Goal: Task Accomplishment & Management: Manage account settings

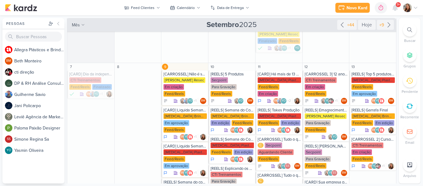
scroll to position [148, 0]
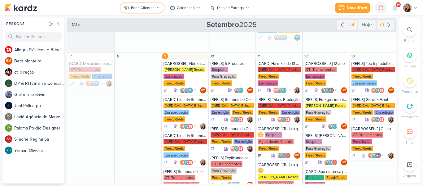
click at [158, 7] on icon at bounding box center [158, 8] width 4 height 4
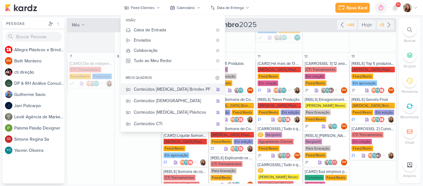
click at [181, 90] on div "Conteúdos [MEDICAL_DATA] Brindes PF" at bounding box center [173, 89] width 79 height 7
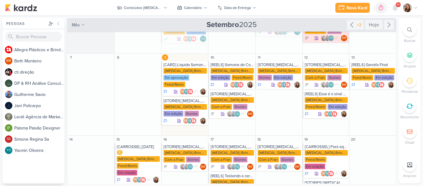
scroll to position [59, 0]
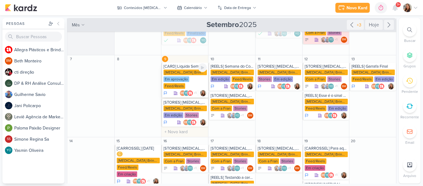
click at [176, 63] on div "[CARD] Liquida Semana do Consumidor [MEDICAL_DATA] Brindes PF Em aprovação Feed…" at bounding box center [184, 80] width 47 height 35
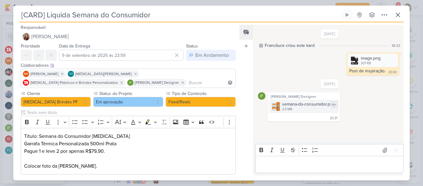
click at [301, 107] on div "semana-do-consumidor.png" at bounding box center [308, 104] width 53 height 7
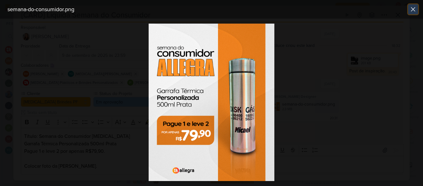
click at [416, 7] on icon at bounding box center [413, 9] width 7 height 7
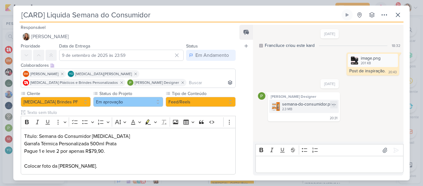
click at [285, 112] on div "semana-do-consumidor.png 2.3 MB" at bounding box center [304, 105] width 70 height 13
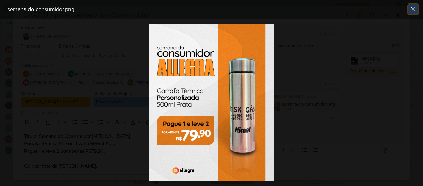
click at [411, 13] on button at bounding box center [413, 9] width 10 height 10
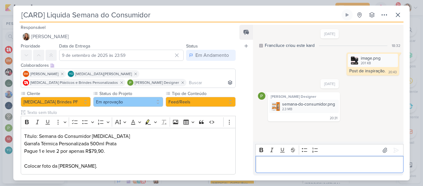
click at [307, 165] on p "Editor editing area: main" at bounding box center [330, 164] width 142 height 7
click at [288, 103] on div "semana-do-consumidor.png" at bounding box center [308, 104] width 53 height 7
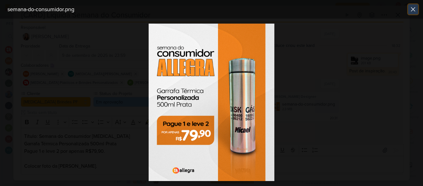
click at [411, 7] on icon at bounding box center [413, 9] width 7 height 7
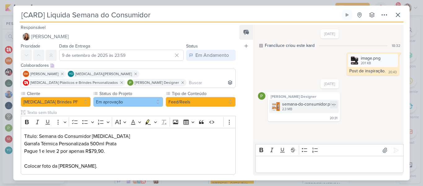
click at [270, 105] on div "semana-do-consumidor.png 2.3 MB" at bounding box center [304, 105] width 70 height 13
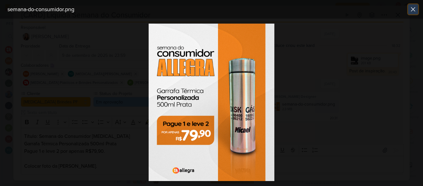
click at [413, 13] on button at bounding box center [413, 9] width 10 height 10
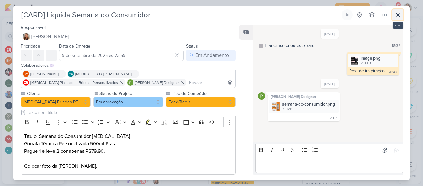
click at [398, 18] on icon at bounding box center [397, 14] width 7 height 7
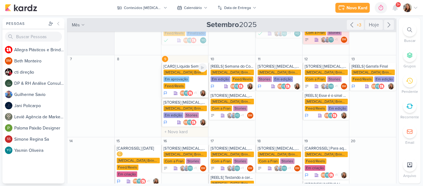
click at [180, 63] on div "[CARD] Liquida Semana do Consumidor [MEDICAL_DATA] Brindes PF Em aprovação Feed…" at bounding box center [184, 80] width 47 height 35
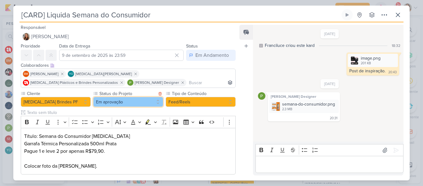
click at [155, 100] on button "Em aprovação" at bounding box center [128, 102] width 70 height 10
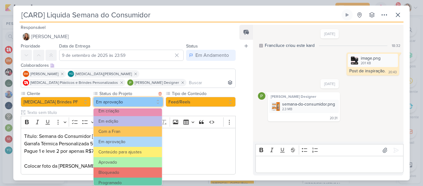
scroll to position [62, 0]
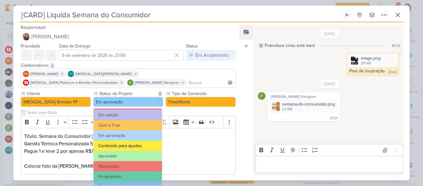
click at [131, 145] on button "Conteúdo para ajustes" at bounding box center [128, 145] width 68 height 10
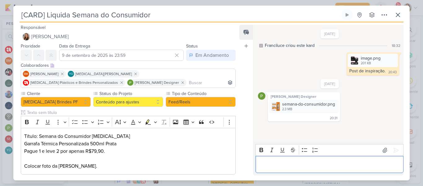
click at [276, 166] on p "Editor editing area: main" at bounding box center [330, 164] width 142 height 7
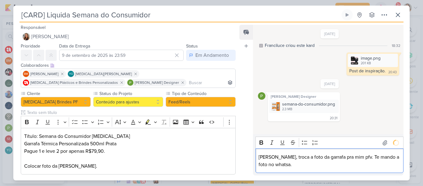
scroll to position [11, 0]
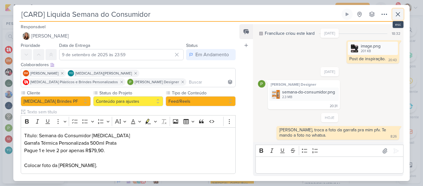
click at [401, 17] on icon at bounding box center [397, 14] width 7 height 7
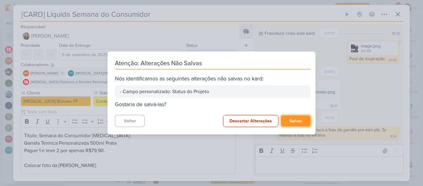
click at [292, 118] on button "Salvar" at bounding box center [296, 120] width 30 height 11
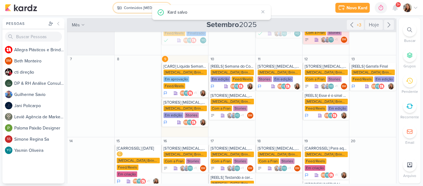
click at [126, 7] on div "Conteúdos [MEDICAL_DATA] Brindes PF" at bounding box center [142, 8] width 37 height 6
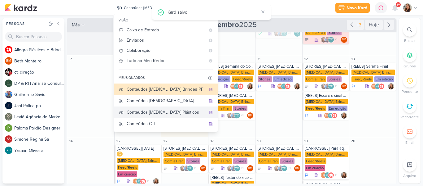
click at [142, 111] on div "Conteúdos [MEDICAL_DATA] Plásticos" at bounding box center [166, 112] width 79 height 7
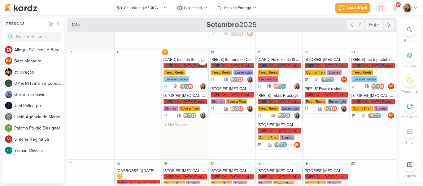
click at [185, 74] on div "[MEDICAL_DATA] Plasticos PJ Feed/Reels Em aprovação" at bounding box center [185, 73] width 43 height 20
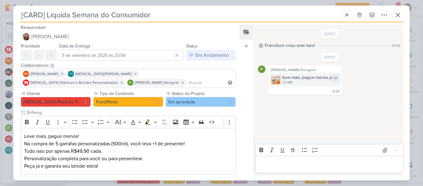
click at [273, 83] on img at bounding box center [276, 79] width 9 height 9
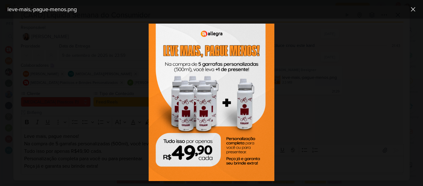
click at [292, 71] on div at bounding box center [211, 102] width 423 height 167
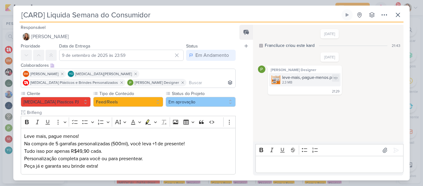
click at [280, 76] on img at bounding box center [276, 79] width 9 height 9
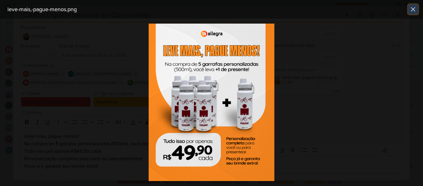
click at [411, 12] on icon at bounding box center [413, 9] width 7 height 7
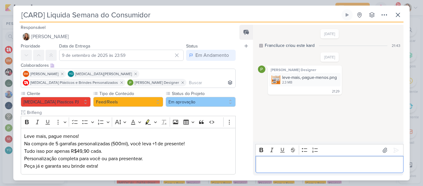
click at [326, 163] on p "Editor editing area: main" at bounding box center [330, 164] width 142 height 7
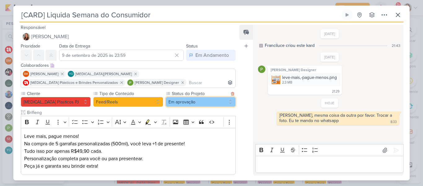
click at [178, 102] on button "Em aprovação" at bounding box center [201, 102] width 70 height 10
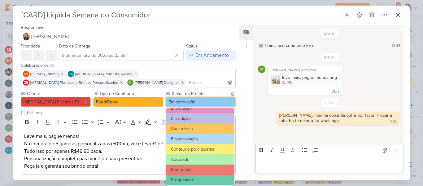
scroll to position [63, 0]
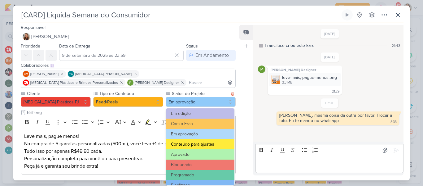
click at [213, 145] on button "Conteúdo para ajustes" at bounding box center [200, 144] width 68 height 10
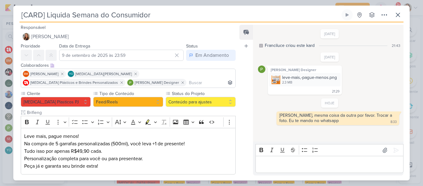
scroll to position [33, 0]
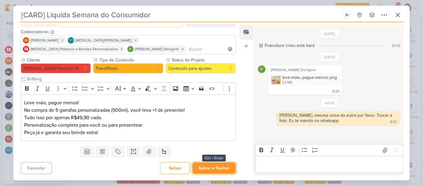
click at [219, 166] on button "Salvar e Fechar" at bounding box center [213, 167] width 43 height 11
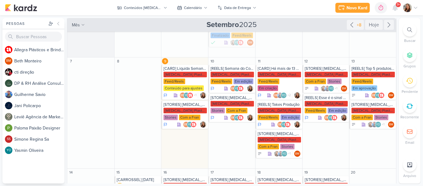
scroll to position [52, 0]
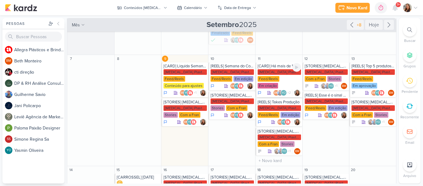
click at [267, 69] on div "[CARD] Há mais de 13 anos fidelizando seus clientes [MEDICAL_DATA] Plasticos PJ…" at bounding box center [279, 79] width 47 height 35
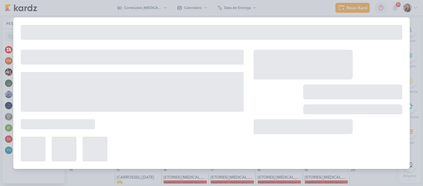
type input "[CARD] Há mais de 13 anos fidelizando seus clientes"
type input "11 de setembro de 2025 às 23:59"
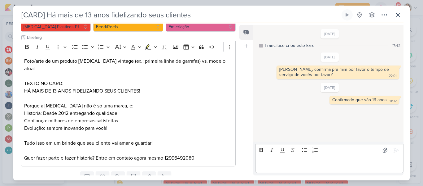
scroll to position [83, 0]
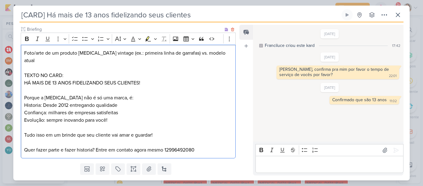
click at [68, 79] on p "HÁ MAIS DE 13 ANOS FIDELIZANDO SEUS CLIENTES!" at bounding box center [128, 82] width 208 height 7
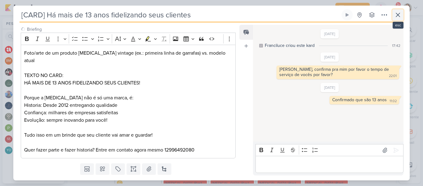
click at [398, 20] on button at bounding box center [398, 14] width 11 height 11
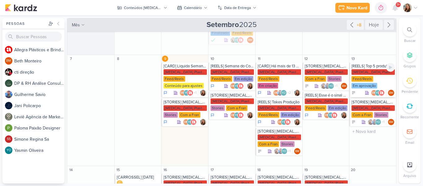
click at [376, 76] on div "[MEDICAL_DATA] Plasticos PJ Feed/Reels Em aprovação" at bounding box center [373, 79] width 43 height 20
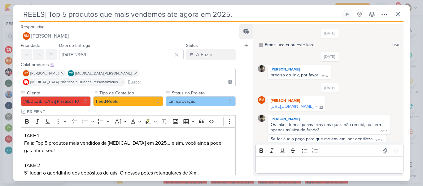
scroll to position [528, 0]
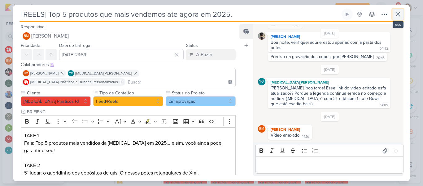
click at [397, 18] on button at bounding box center [398, 14] width 11 height 11
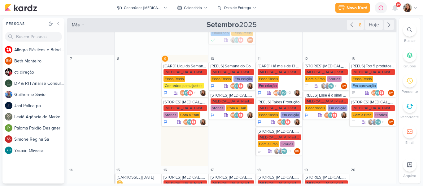
click at [313, 14] on div "Novo Kard Ctrl + k 0h0m Sessão desligada... Hoje 0h0m Semana 0h0m Mês 0h0m" at bounding box center [211, 7] width 413 height 15
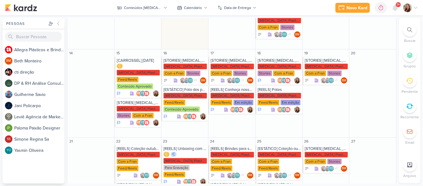
scroll to position [170, 0]
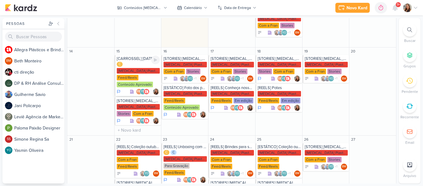
click at [150, 65] on div "C [MEDICAL_DATA] Plasticos PJ Feed/Reels Conteúdo Aprovado" at bounding box center [138, 75] width 43 height 26
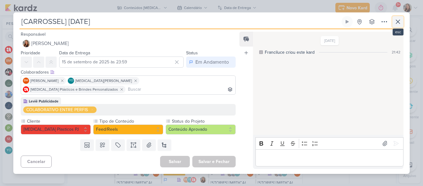
click at [398, 24] on icon at bounding box center [397, 21] width 7 height 7
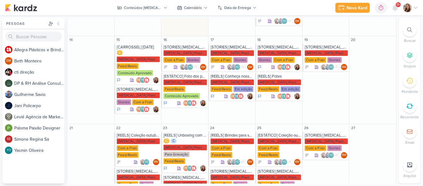
scroll to position [183, 0]
